Goal: Task Accomplishment & Management: Manage account settings

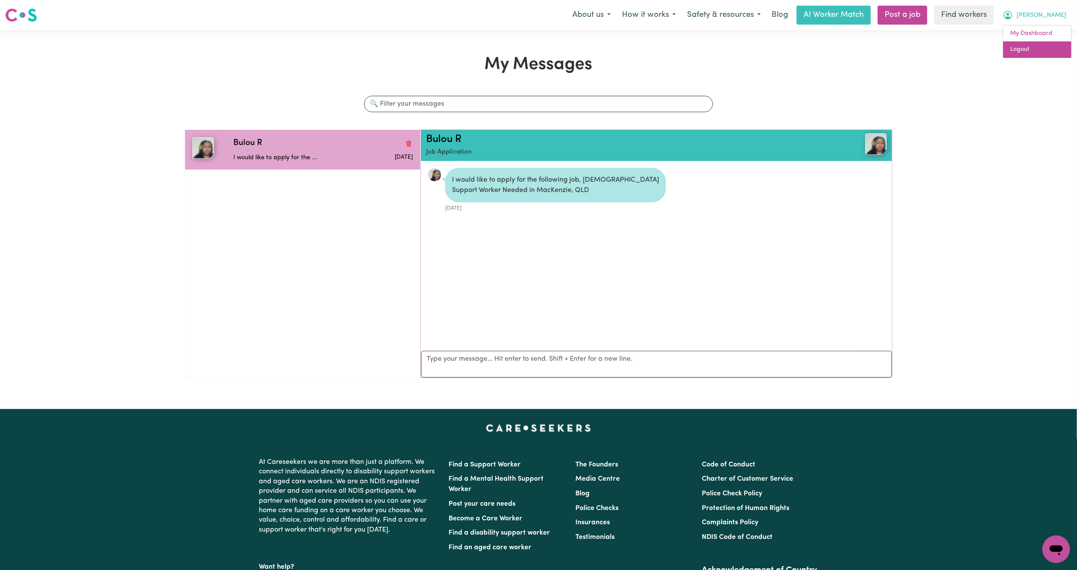
scroll to position [5, 0]
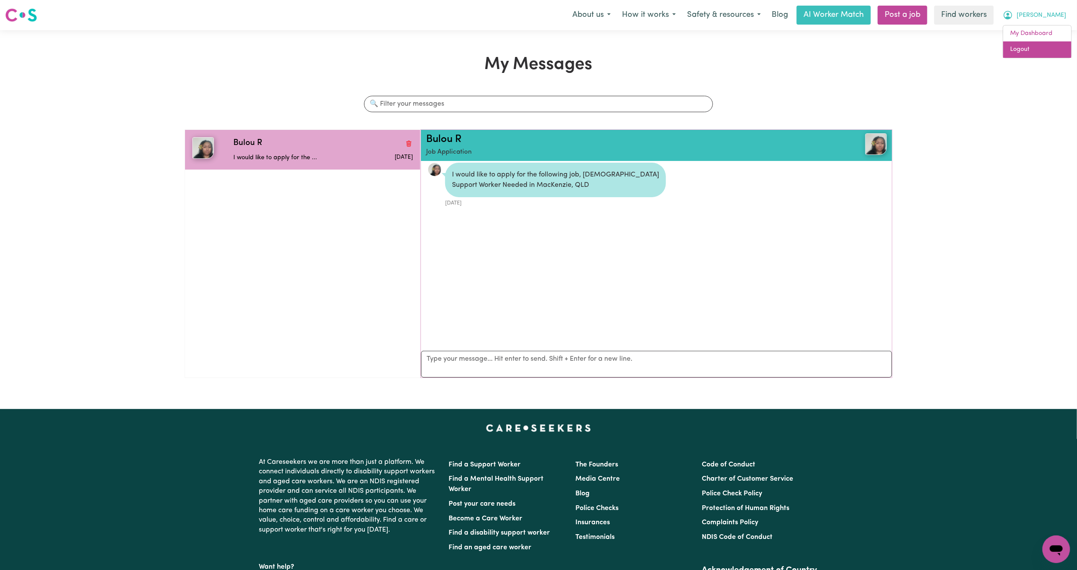
drag, startPoint x: 0, startPoint y: 0, endPoint x: 1030, endPoint y: 52, distance: 1031.4
click at [1030, 52] on link "Logout" at bounding box center [1037, 49] width 68 height 16
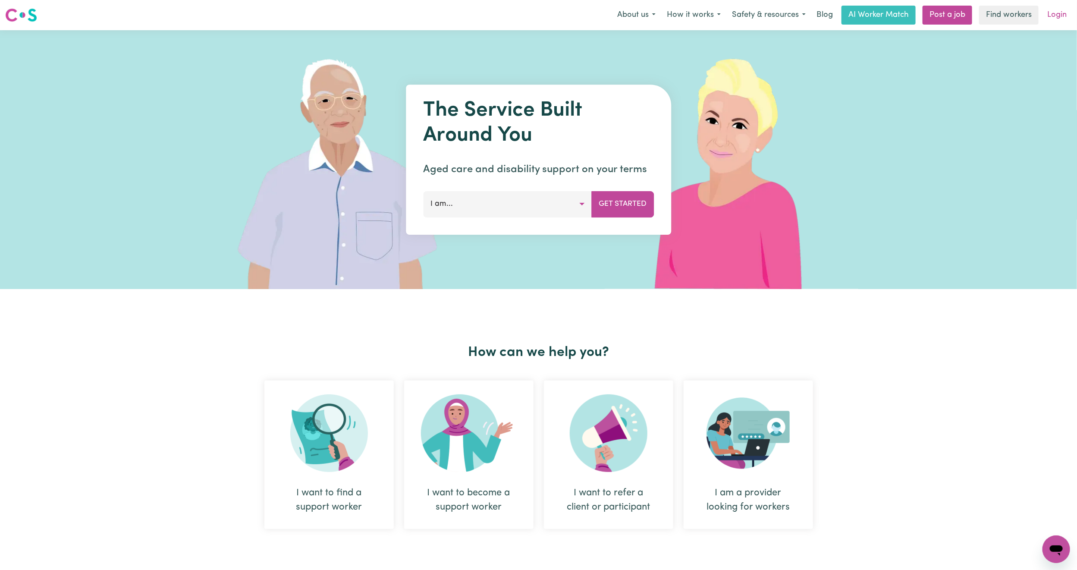
click at [1065, 23] on link "Login" at bounding box center [1057, 15] width 30 height 19
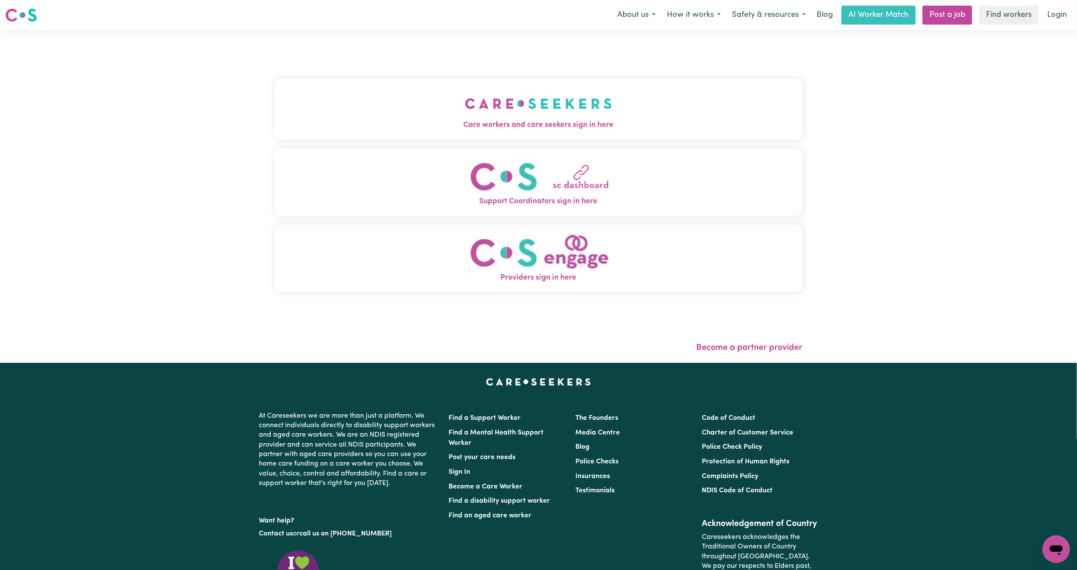
click at [499, 113] on button "Care workers and care seekers sign in here" at bounding box center [538, 109] width 528 height 60
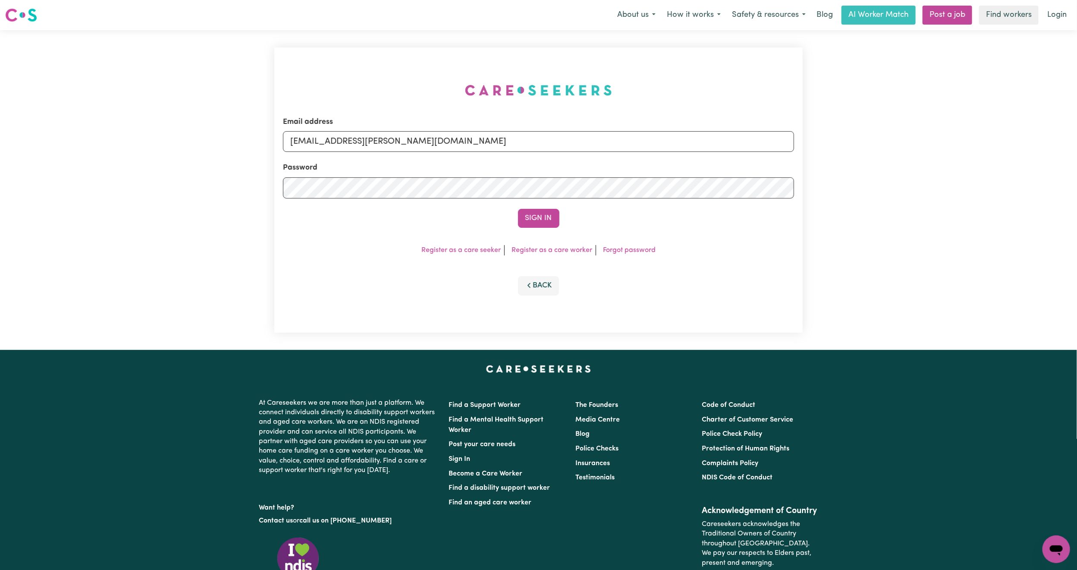
click at [430, 123] on div "Email address [EMAIL_ADDRESS][PERSON_NAME][DOMAIN_NAME]" at bounding box center [538, 133] width 511 height 35
click at [690, 193] on form "Email address [EMAIL_ADDRESS][PERSON_NAME][DOMAIN_NAME] Password Sign In" at bounding box center [538, 171] width 511 height 111
paste input "[EMAIL_ADDRESS]"
type input "[EMAIL_ADDRESS][DOMAIN_NAME]"
click at [547, 211] on button "Sign In" at bounding box center [538, 218] width 41 height 19
